Goal: Check status

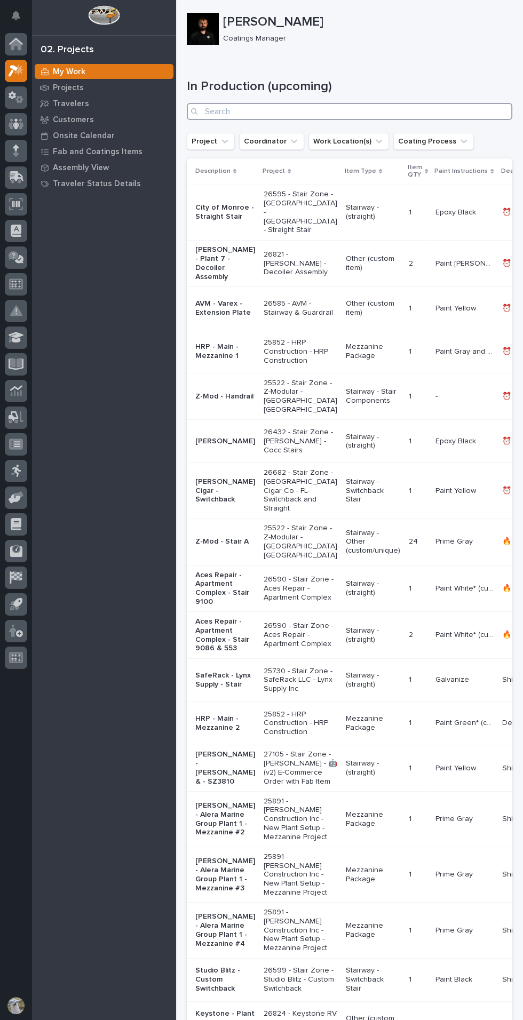
click at [303, 115] on input "Search" at bounding box center [349, 111] width 325 height 17
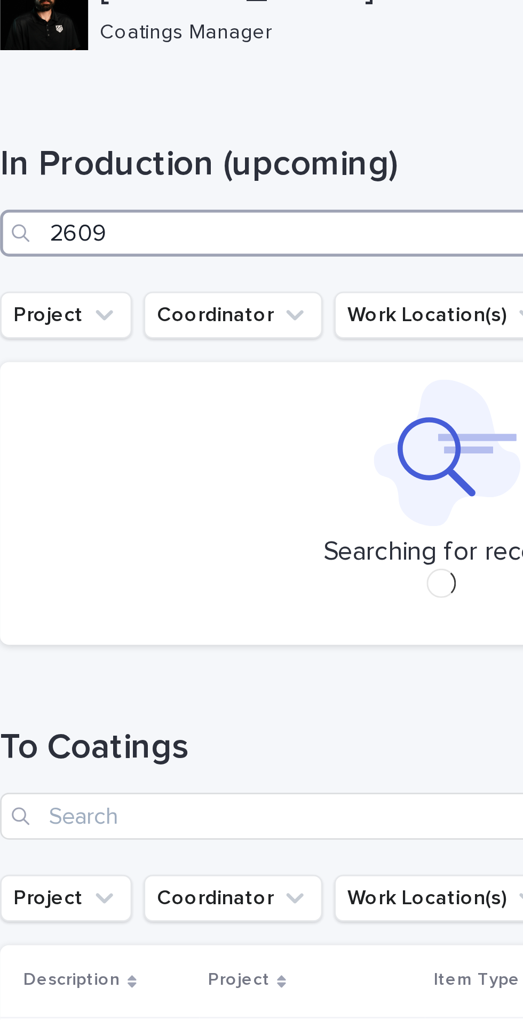
type input "26095"
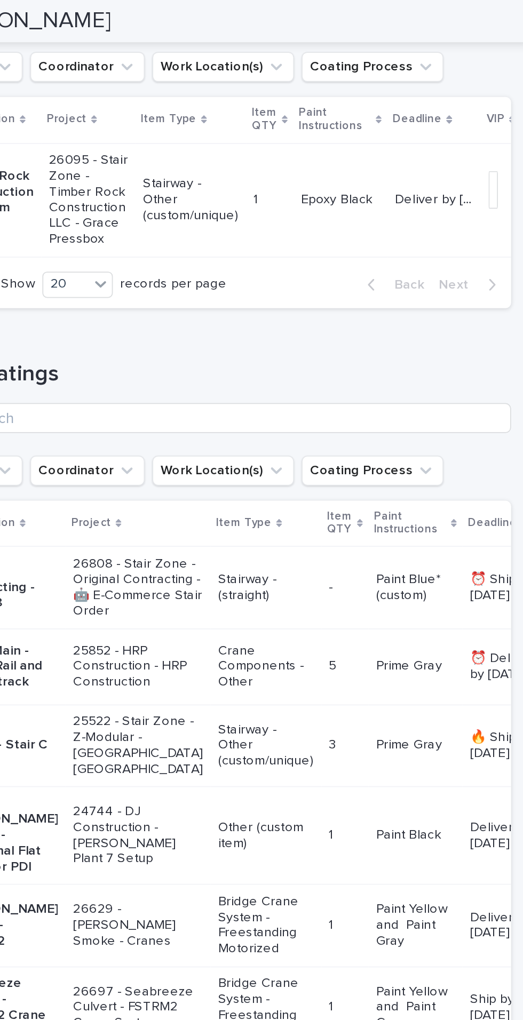
click at [458, 113] on p "Deliver by [DATE]" at bounding box center [469, 112] width 47 height 11
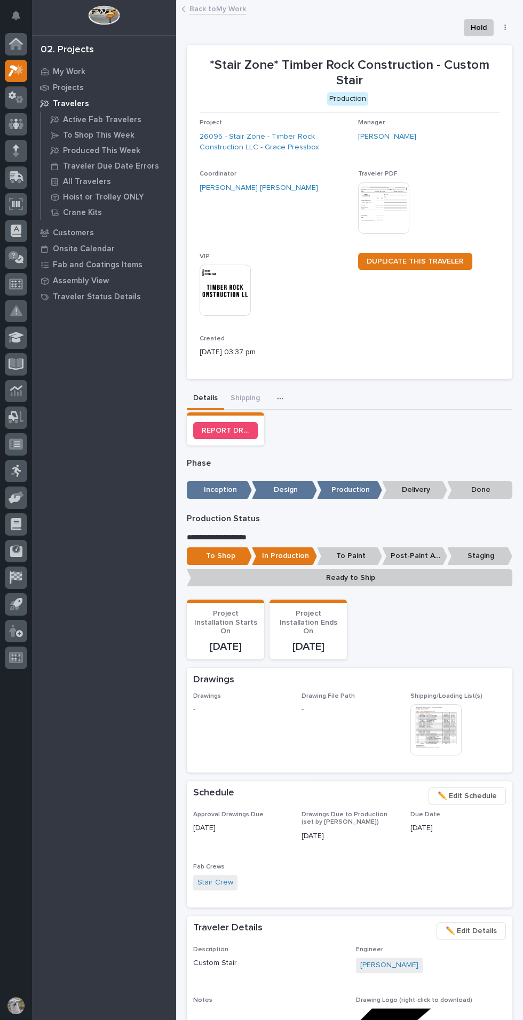
click at [219, 8] on link "Back to My Work" at bounding box center [217, 8] width 57 height 12
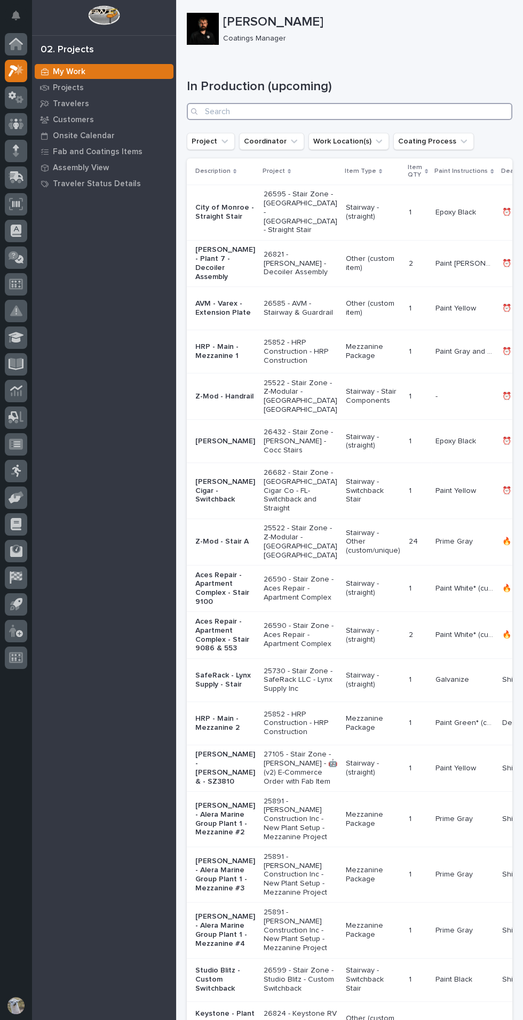
click at [305, 111] on input "Search" at bounding box center [349, 111] width 325 height 17
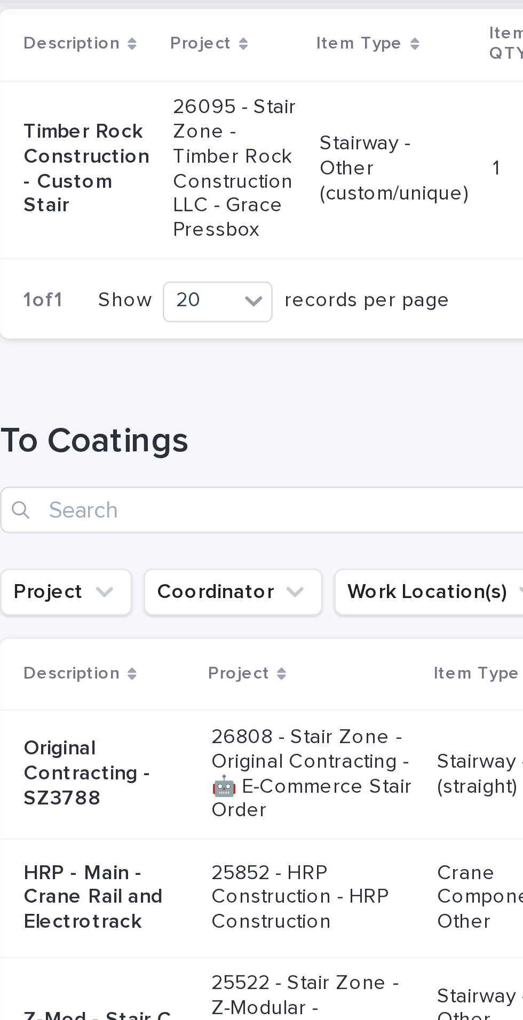
scroll to position [133, 0]
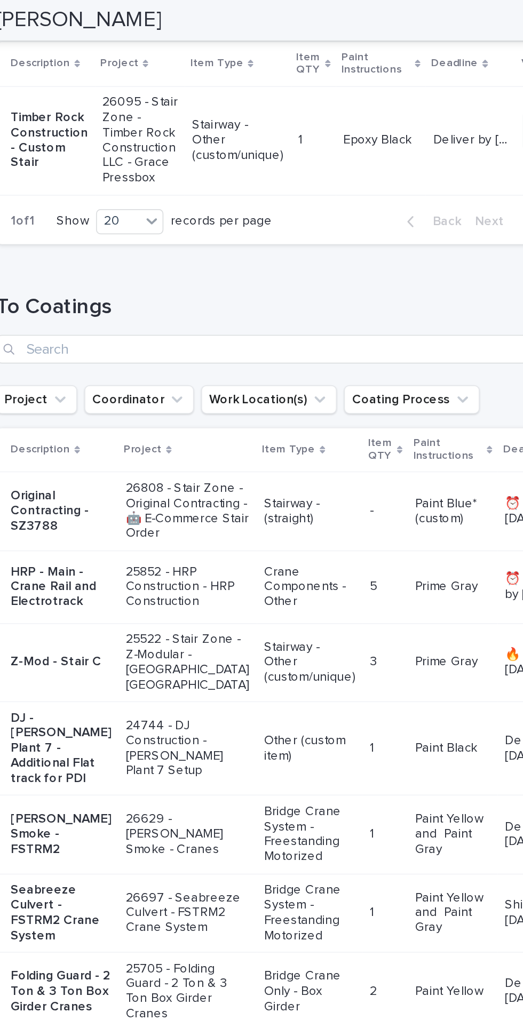
type input "095"
